Goal: Task Accomplishment & Management: Manage account settings

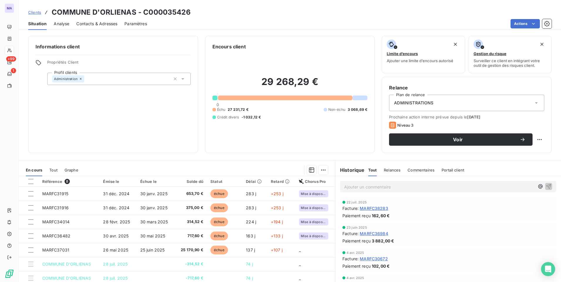
click at [38, 14] on span "Clients" at bounding box center [34, 12] width 13 height 5
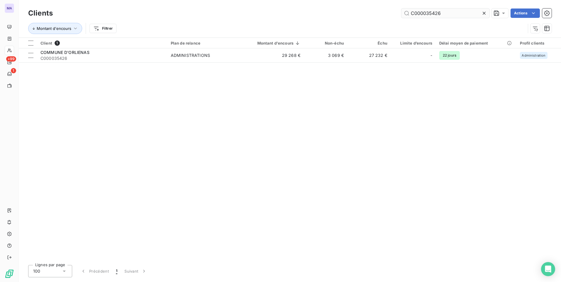
click at [465, 12] on input "C000035426" at bounding box center [446, 13] width 88 height 9
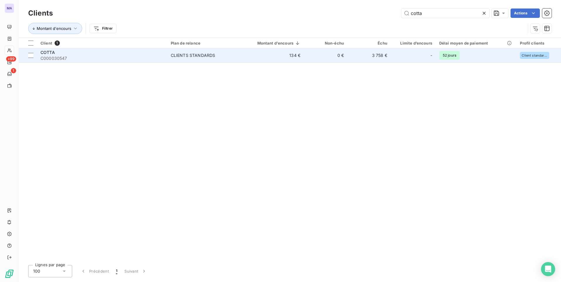
type input "cotta"
click at [210, 58] on td "CLIENTS STANDARDS" at bounding box center [202, 55] width 70 height 14
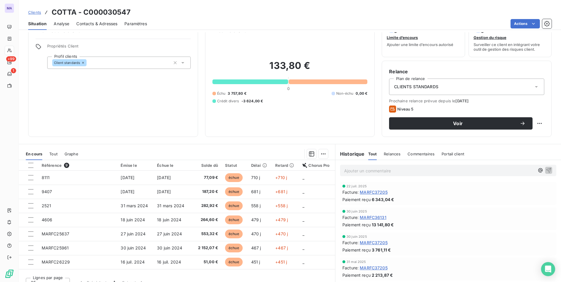
scroll to position [25, 0]
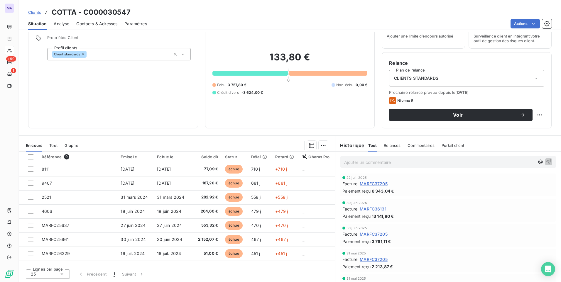
click at [102, 24] on span "Contacts & Adresses" at bounding box center [96, 24] width 41 height 6
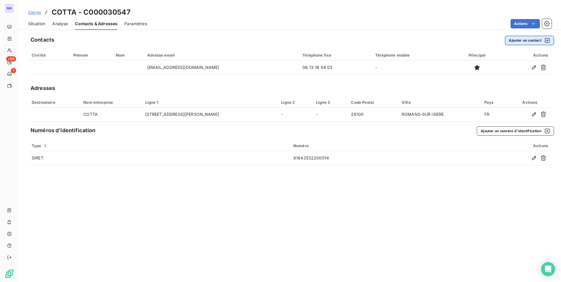
click at [523, 38] on button "Ajouter un contact" at bounding box center [529, 40] width 49 height 9
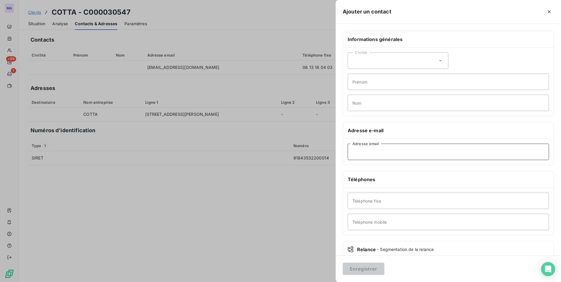
click at [368, 155] on input "Adresse email" at bounding box center [448, 152] width 201 height 16
paste input "[EMAIL_ADDRESS][DOMAIN_NAME]"
type input "[EMAIL_ADDRESS][DOMAIN_NAME]"
click at [356, 271] on button "Enregistrer" at bounding box center [364, 269] width 42 height 12
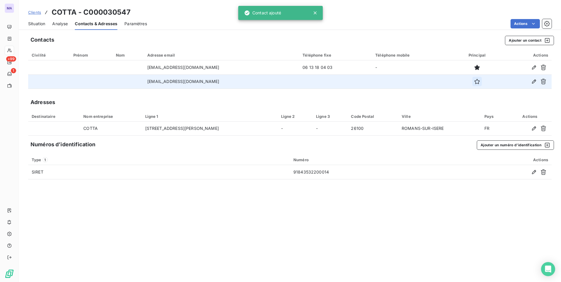
click at [474, 84] on icon "button" at bounding box center [477, 82] width 6 height 6
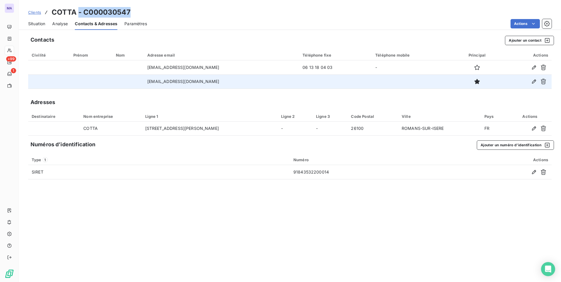
drag, startPoint x: 79, startPoint y: 12, endPoint x: 145, endPoint y: 9, distance: 66.4
click at [145, 9] on div "Clients COTTA - C000030547" at bounding box center [290, 12] width 543 height 11
click at [301, 10] on div "Clients COTTA - C000030547" at bounding box center [290, 12] width 543 height 11
drag, startPoint x: 75, startPoint y: 10, endPoint x: 53, endPoint y: 10, distance: 22.6
click at [53, 10] on h3 "COTTA - C000030547" at bounding box center [91, 12] width 79 height 11
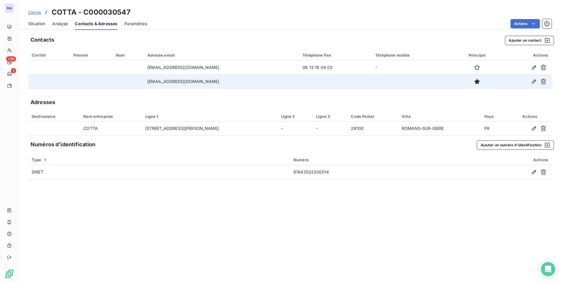
click at [179, 10] on div "Clients COTTA - C000030547" at bounding box center [290, 12] width 543 height 11
click at [191, 13] on div "Clients COTTA - C000030547" at bounding box center [290, 12] width 543 height 11
click at [76, 12] on h3 "COTTA - C000030547" at bounding box center [91, 12] width 79 height 11
drag, startPoint x: 81, startPoint y: 13, endPoint x: 137, endPoint y: 6, distance: 56.8
click at [137, 6] on div "Clients COTTA - C000030547 Situation Analyse Contacts & Adresses Paramètres Act…" at bounding box center [290, 15] width 543 height 30
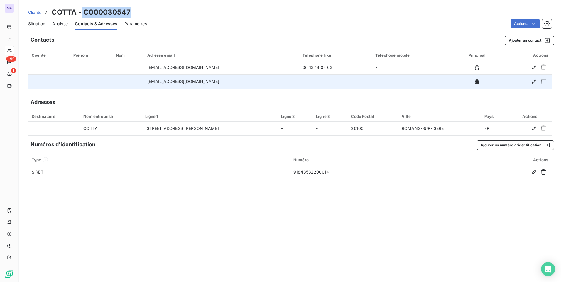
drag, startPoint x: 137, startPoint y: 6, endPoint x: 242, endPoint y: 11, distance: 104.3
click at [242, 11] on div "Clients COTTA - C000030547" at bounding box center [290, 12] width 543 height 11
click at [196, 13] on div "Clients COTTA - C000030547" at bounding box center [290, 12] width 543 height 11
click at [79, 9] on h3 "COTTA - C000030547" at bounding box center [91, 12] width 79 height 11
click at [77, 11] on h3 "COTTA - C000030547" at bounding box center [91, 12] width 79 height 11
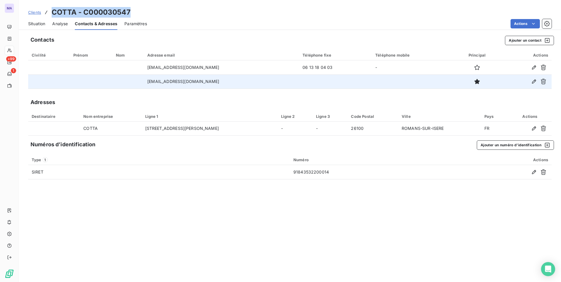
drag, startPoint x: 53, startPoint y: 14, endPoint x: 133, endPoint y: 10, distance: 80.5
click at [133, 10] on div "Clients COTTA - C000030547" at bounding box center [290, 12] width 543 height 11
drag, startPoint x: 133, startPoint y: 10, endPoint x: 154, endPoint y: 15, distance: 21.0
click at [152, 16] on div "Clients COTTA - C000030547" at bounding box center [290, 12] width 543 height 11
click at [195, 12] on div "Clients COTTA - C000030547" at bounding box center [290, 12] width 543 height 11
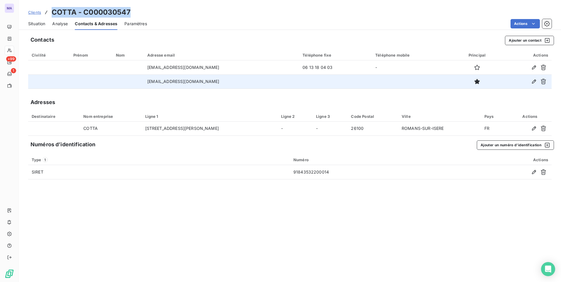
drag, startPoint x: 157, startPoint y: 10, endPoint x: 116, endPoint y: 21, distance: 43.0
click at [157, 10] on div "Clients COTTA - C000030547" at bounding box center [290, 12] width 543 height 11
click at [92, 13] on h3 "COTTA - C000030547" at bounding box center [91, 12] width 79 height 11
click at [149, 16] on div "Clients COTTA - C000030547" at bounding box center [290, 12] width 543 height 11
click at [196, 42] on div "Contacts Ajouter un contact" at bounding box center [293, 40] width 524 height 9
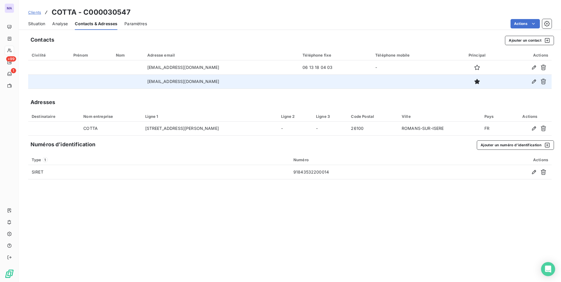
click at [189, 14] on div "Clients COTTA - C000030547" at bounding box center [290, 12] width 543 height 11
drag, startPoint x: 51, startPoint y: 12, endPoint x: 147, endPoint y: -1, distance: 96.7
click at [147, 0] on html "MA +99 1 Clients COTTA - C000030547 Situation Analyse Contacts & Adresses Param…" at bounding box center [280, 141] width 561 height 282
copy h3 "COTTA - C000030547"
click at [37, 24] on span "Situation" at bounding box center [36, 24] width 17 height 6
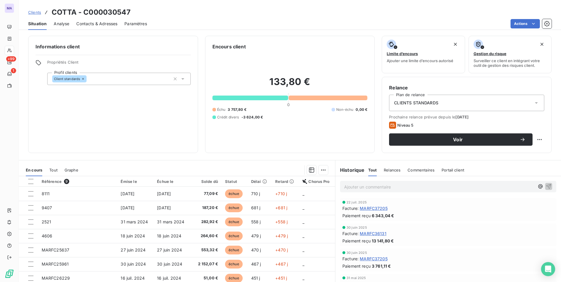
click at [388, 189] on p "Ajouter un commentaire ﻿" at bounding box center [439, 187] width 191 height 7
click at [355, 187] on span "ENVOI MAIL EXTRAIT GRAND LIVRE" at bounding box center [380, 186] width 73 height 5
click at [546, 186] on button "button" at bounding box center [549, 186] width 7 height 7
